Goal: Find contact information: Find contact information

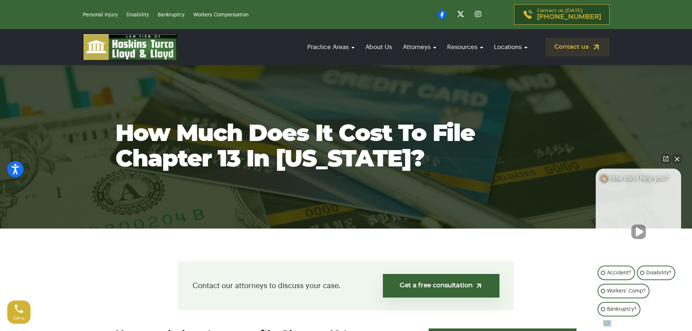
scroll to position [254, 0]
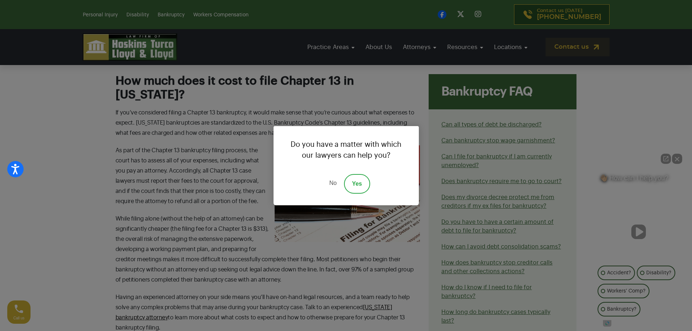
click at [335, 184] on link "No" at bounding box center [333, 184] width 22 height 20
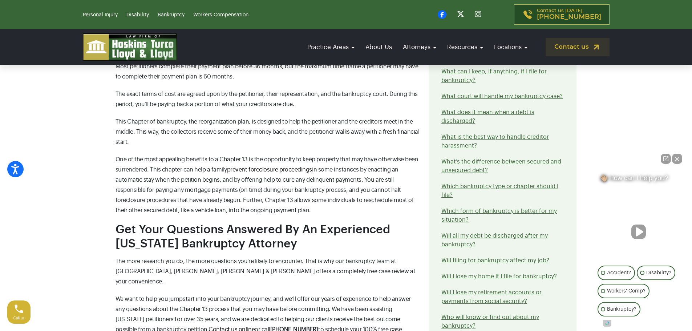
scroll to position [1017, 0]
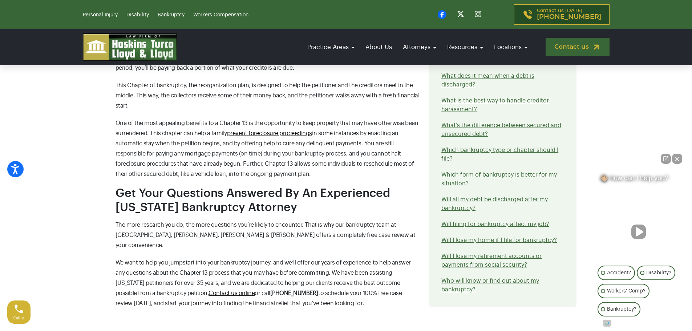
click at [556, 46] on link "Contact us" at bounding box center [578, 47] width 64 height 19
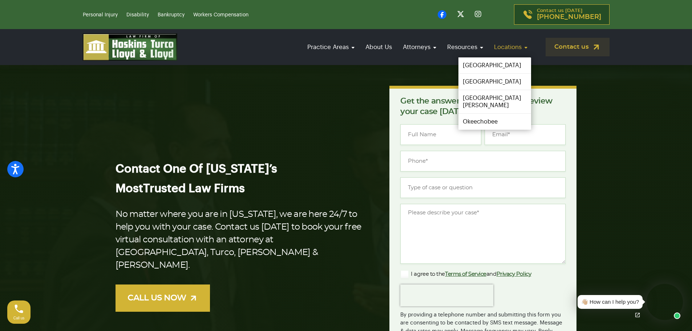
click at [519, 44] on link "Locations" at bounding box center [510, 47] width 41 height 21
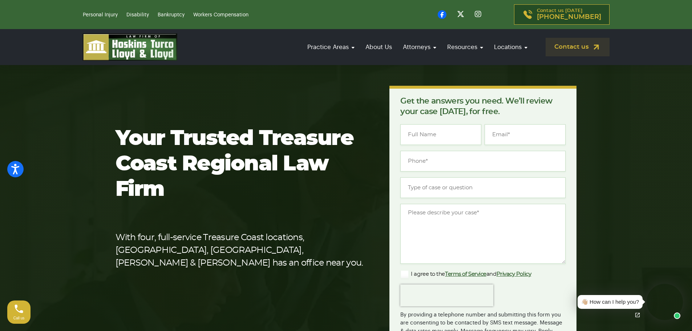
click at [357, 74] on section "Your Trusted Treasure Coast Regional Law Firm With four, full-service Treasure …" at bounding box center [346, 243] width 692 height 380
click at [605, 68] on section "Your Trusted Treasure Coast Regional Law Firm With four, full-service Treasure …" at bounding box center [346, 243] width 692 height 380
